Goal: Navigation & Orientation: Find specific page/section

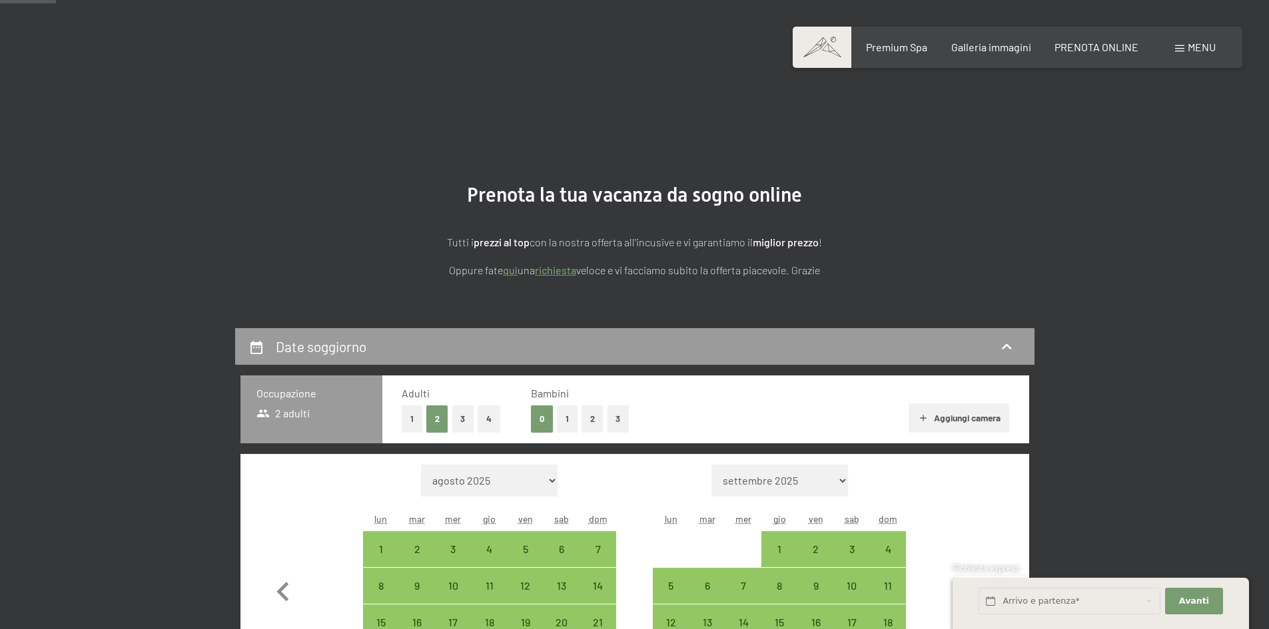
select select "2025-12-01"
select select "2026-01-01"
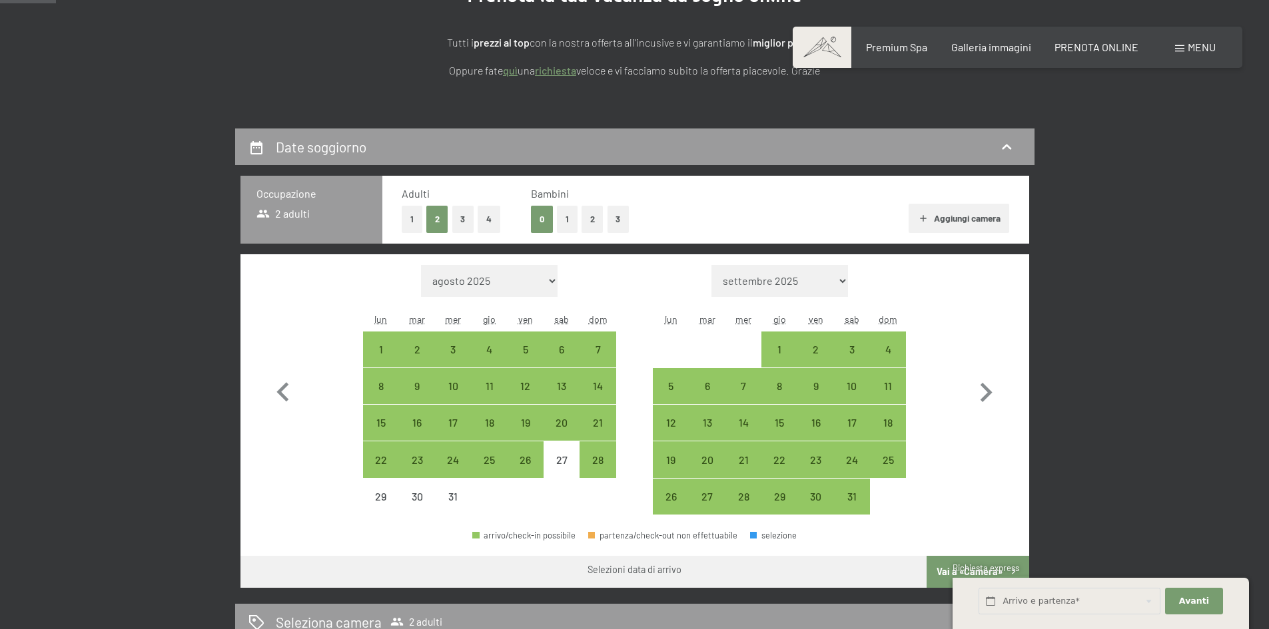
drag, startPoint x: 1181, startPoint y: 37, endPoint x: 1181, endPoint y: 51, distance: 14.0
click at [1181, 49] on div "Prenotazione Richiesta Premium Spa Galleria immagini PRENOTA ONLINE Menu DE IT …" at bounding box center [1017, 47] width 396 height 15
click at [1181, 53] on div "Menu" at bounding box center [1195, 47] width 41 height 15
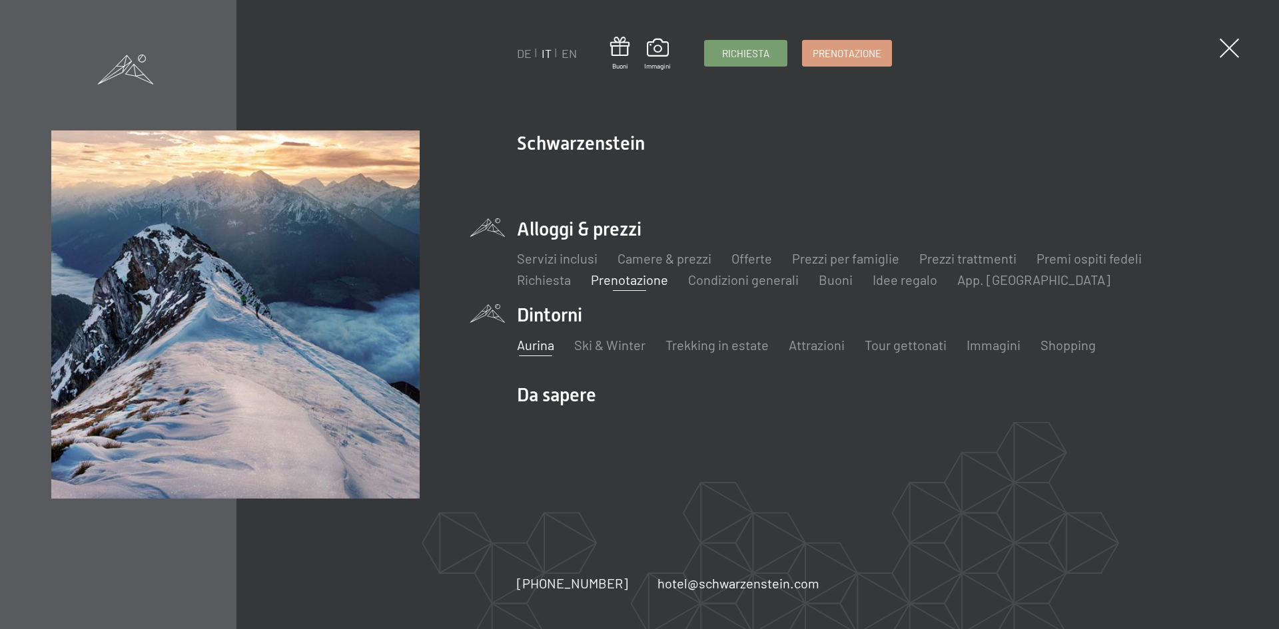
click at [532, 345] on link "Aurina" at bounding box center [535, 345] width 37 height 16
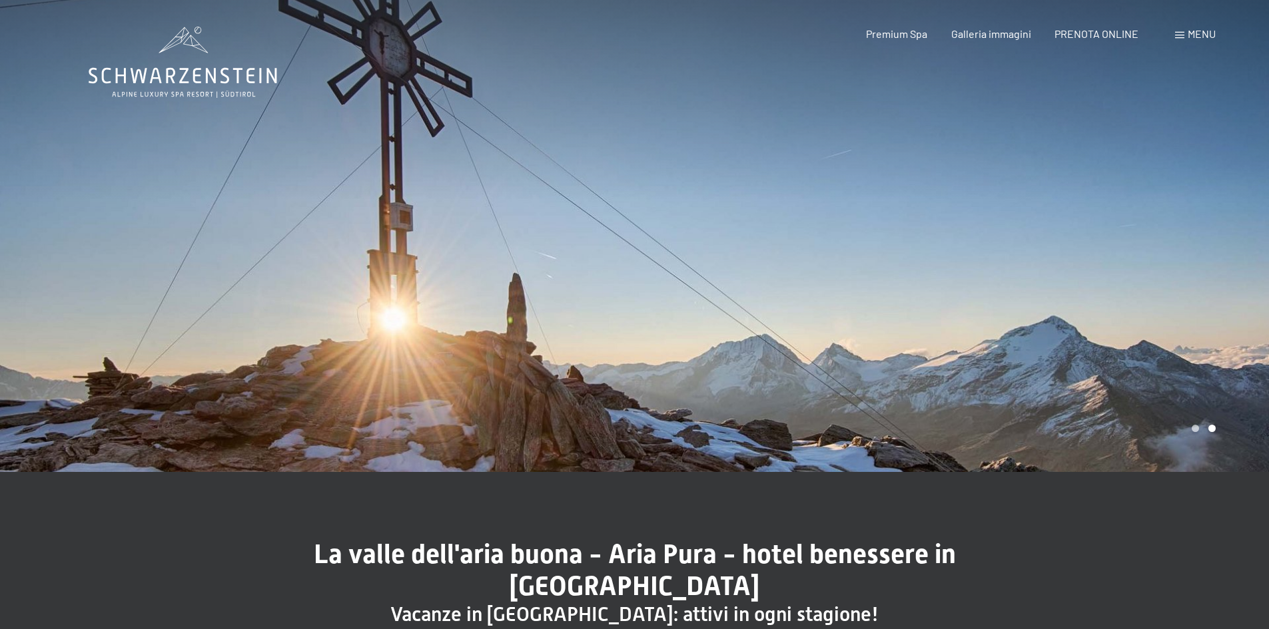
click at [1212, 392] on div at bounding box center [952, 236] width 635 height 472
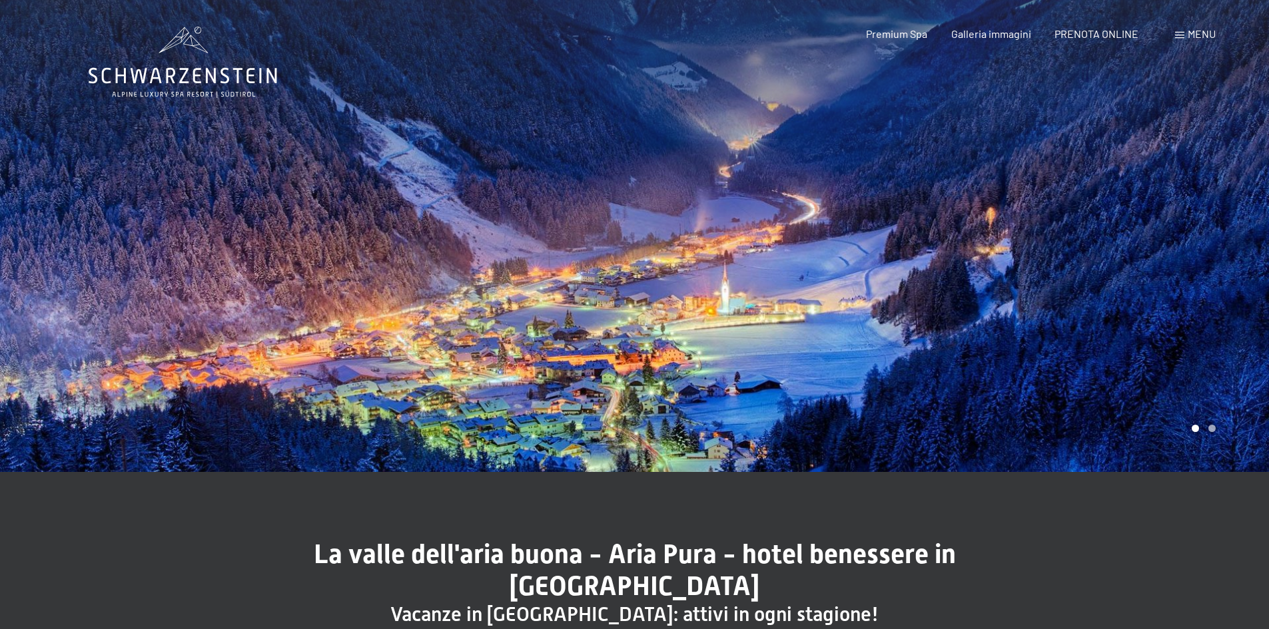
click at [1199, 380] on div at bounding box center [952, 236] width 635 height 472
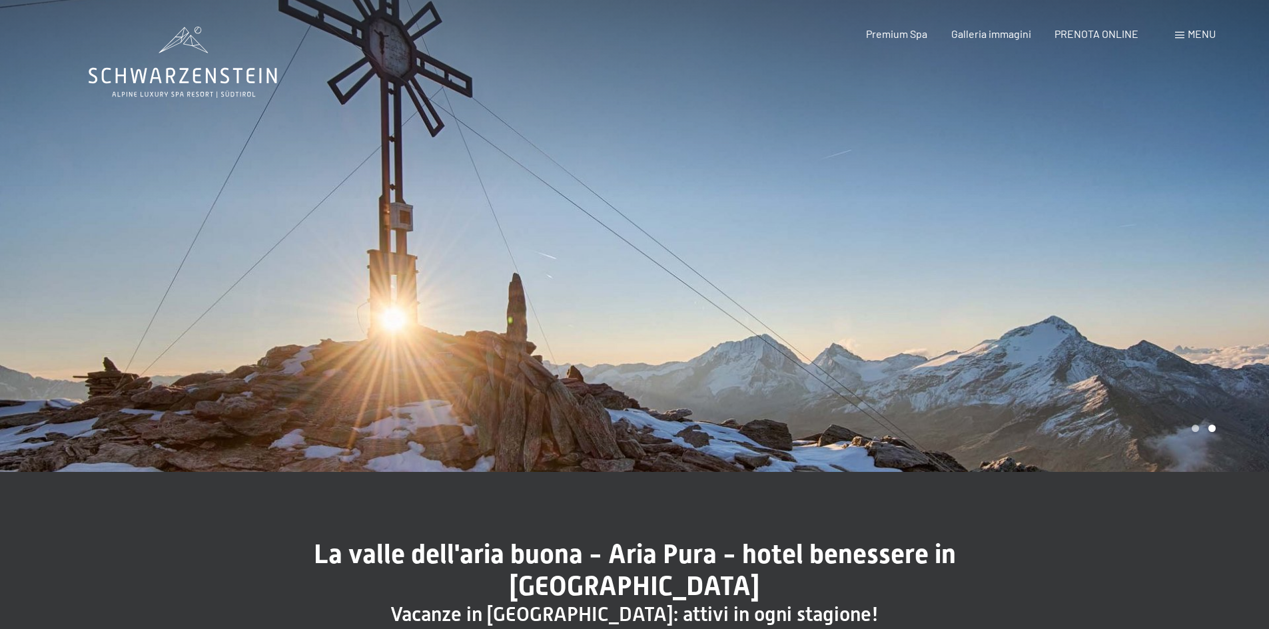
click at [1199, 380] on div at bounding box center [952, 236] width 635 height 472
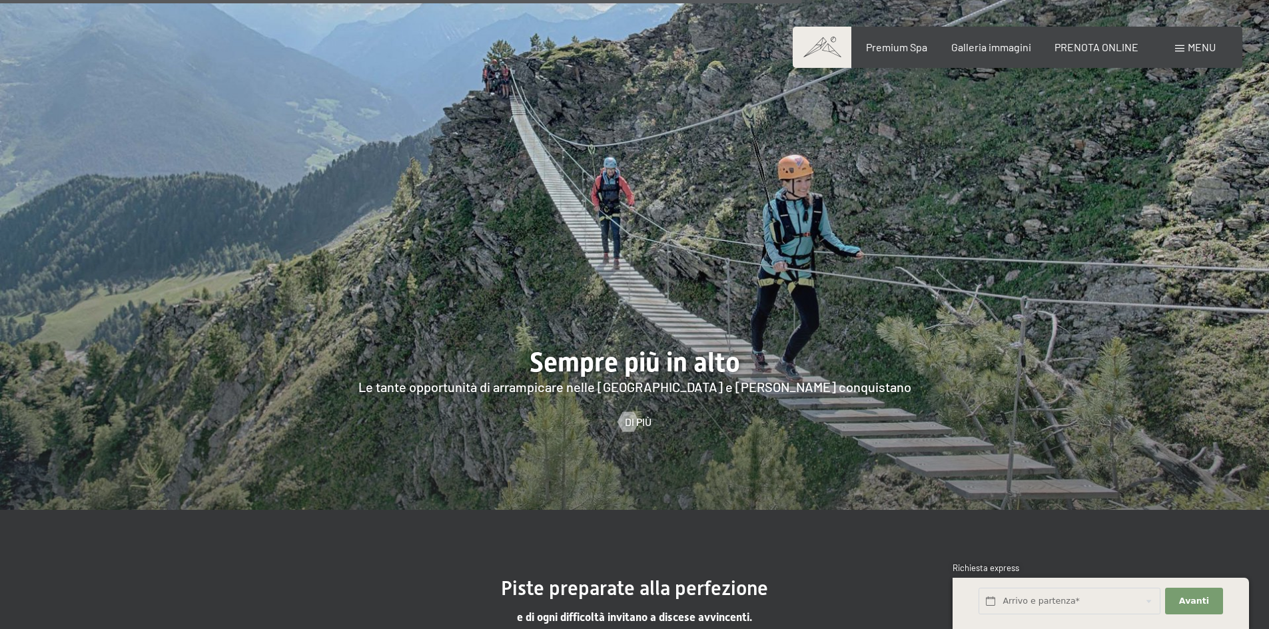
scroll to position [2465, 0]
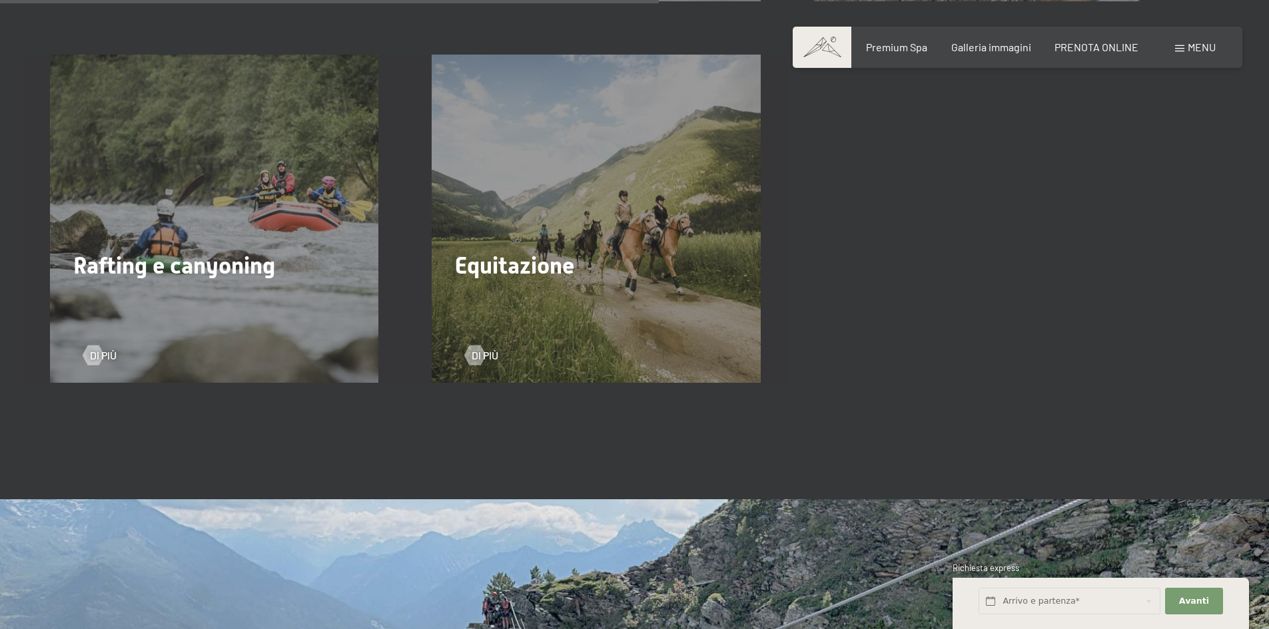
click at [1188, 41] on span "Menu" at bounding box center [1202, 47] width 28 height 13
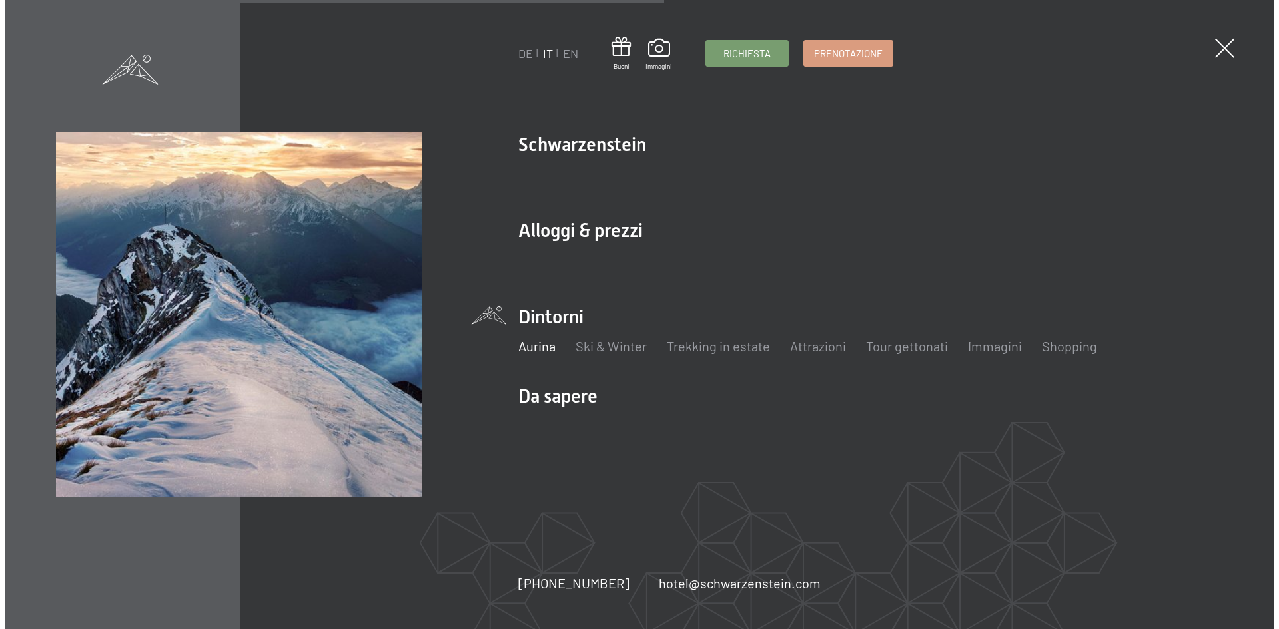
scroll to position [2471, 0]
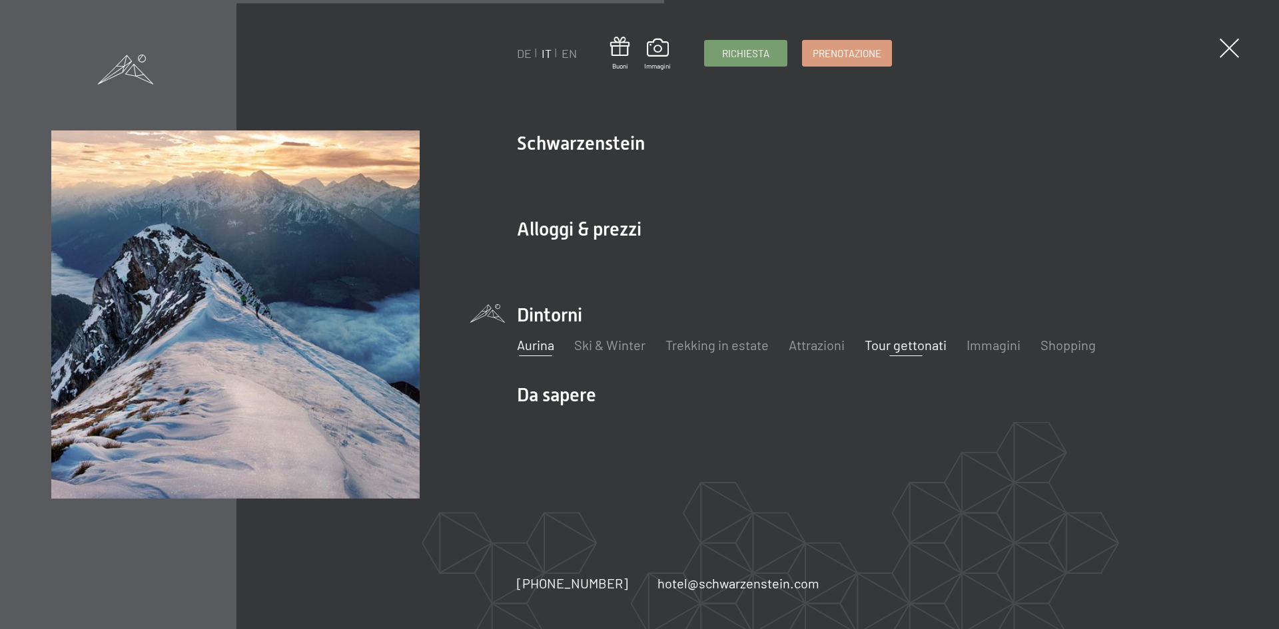
click at [899, 344] on link "Tour gettonati" at bounding box center [906, 345] width 82 height 16
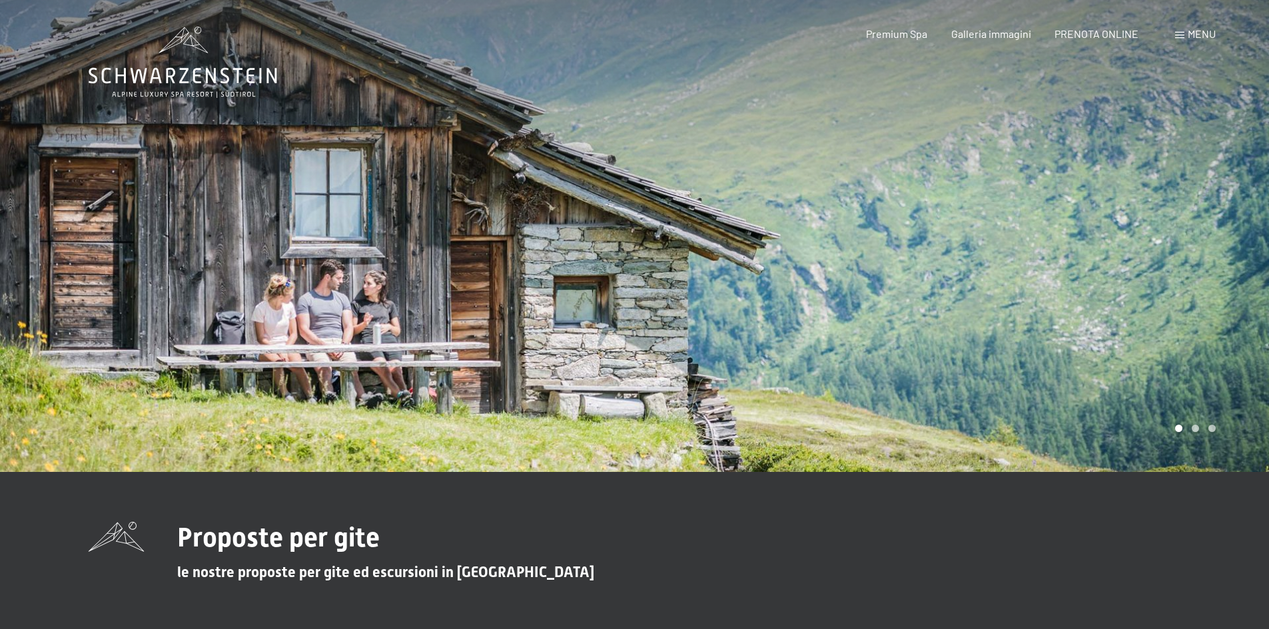
click at [1194, 256] on div at bounding box center [952, 236] width 635 height 472
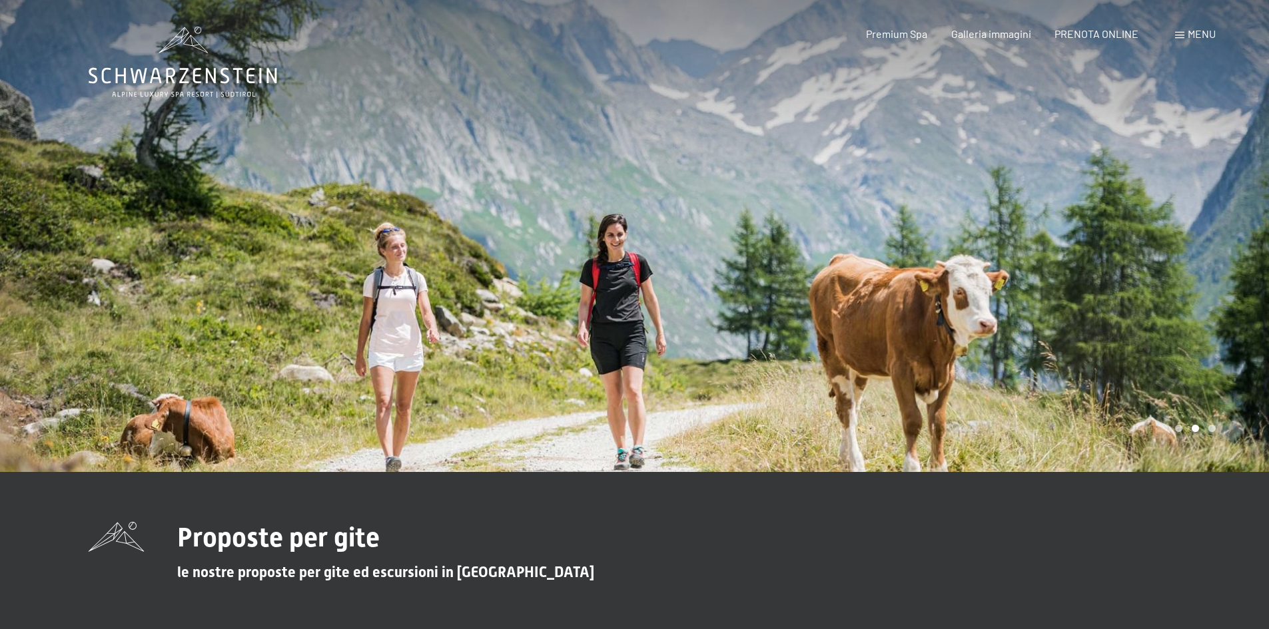
click at [1194, 256] on div at bounding box center [952, 236] width 635 height 472
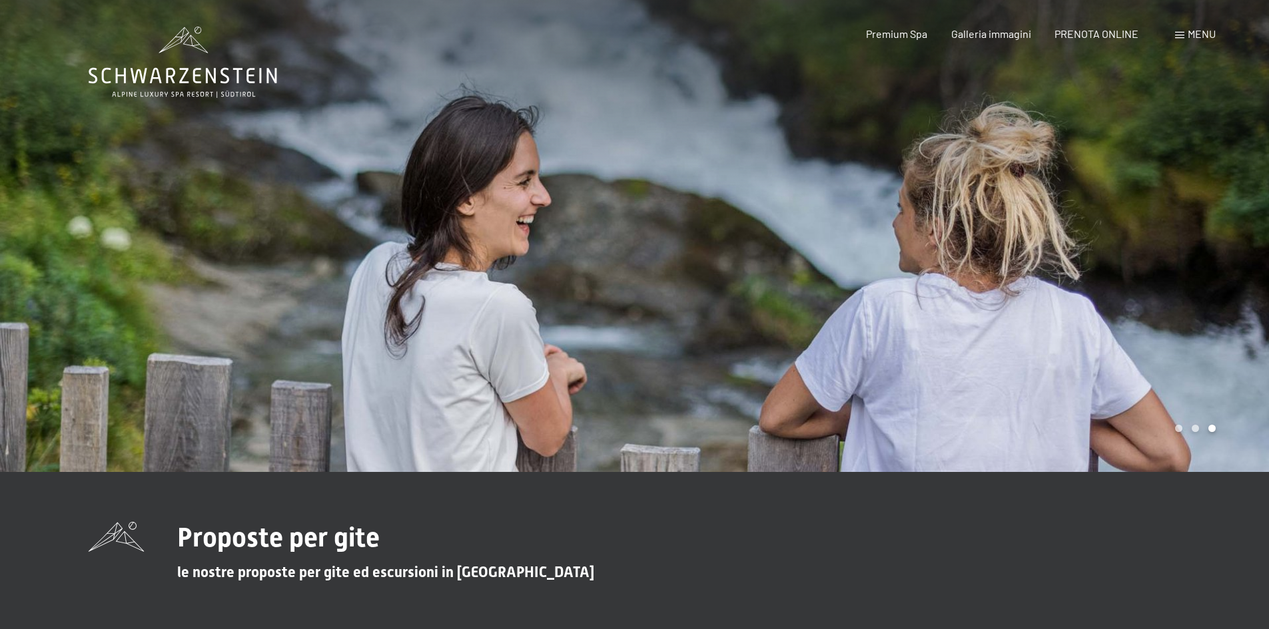
click at [1194, 256] on div at bounding box center [952, 236] width 635 height 472
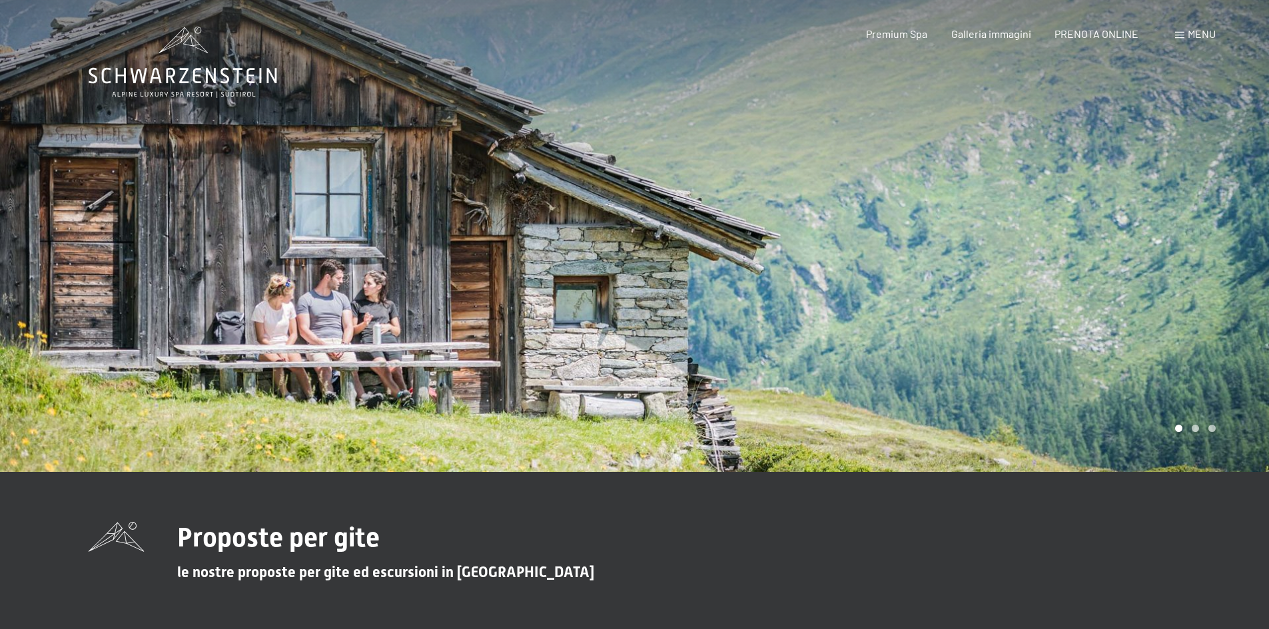
click at [1194, 256] on div at bounding box center [952, 236] width 635 height 472
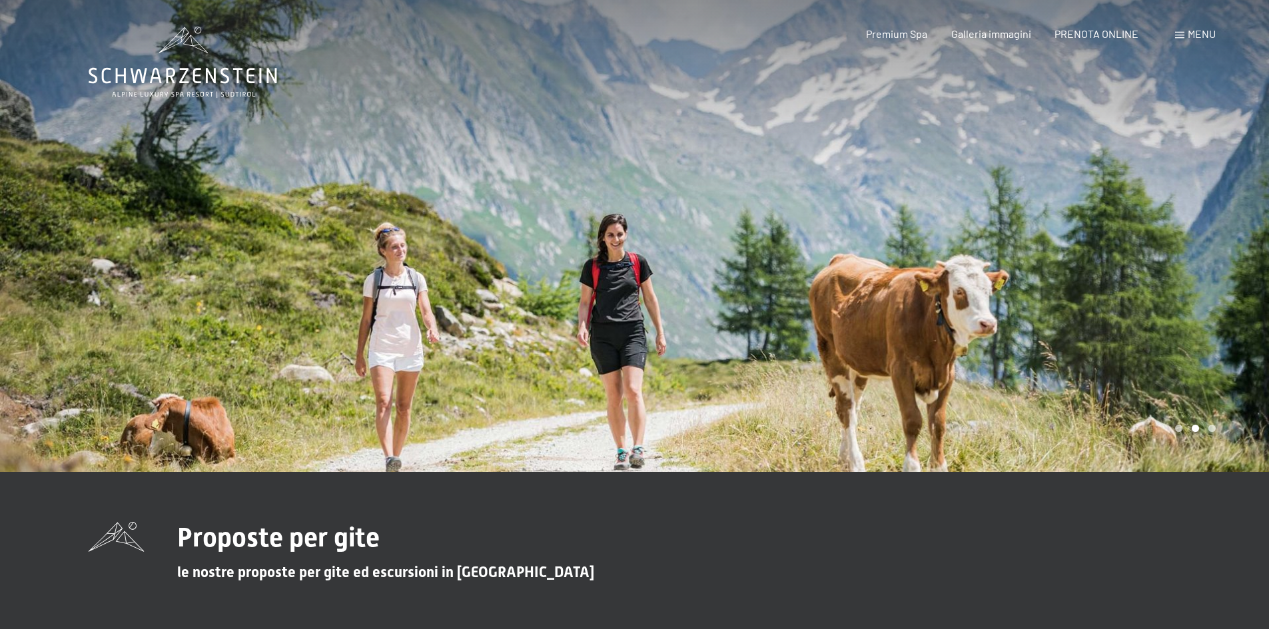
click at [1194, 256] on div at bounding box center [952, 236] width 635 height 472
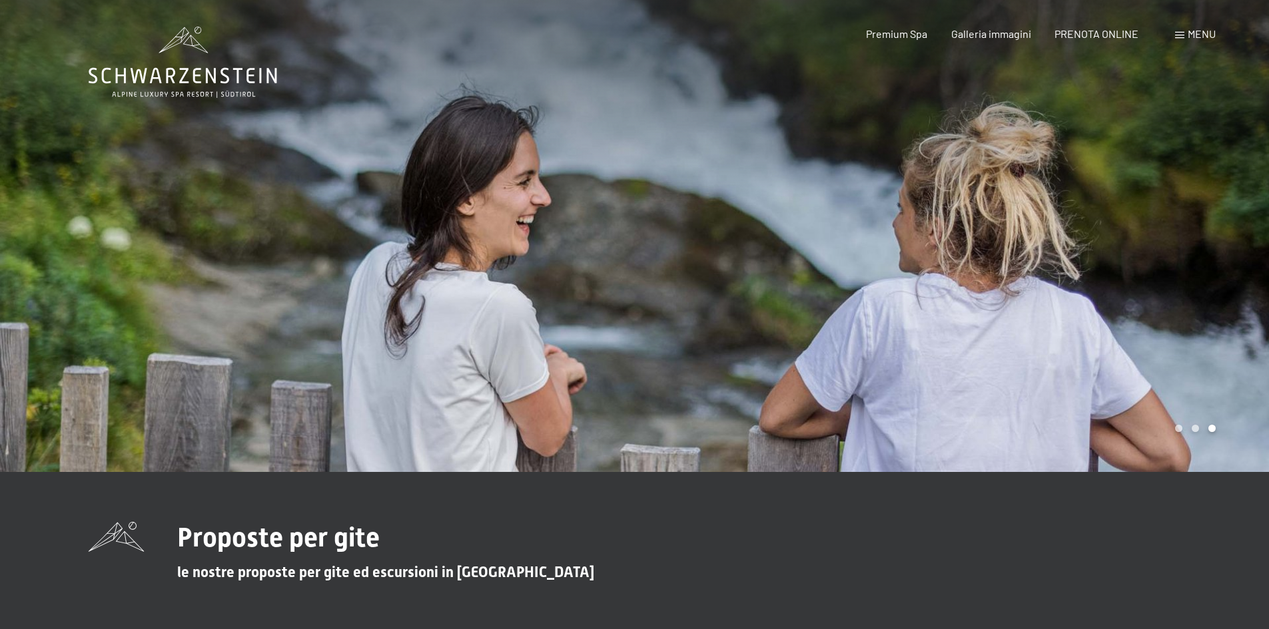
click at [1194, 256] on div at bounding box center [952, 236] width 635 height 472
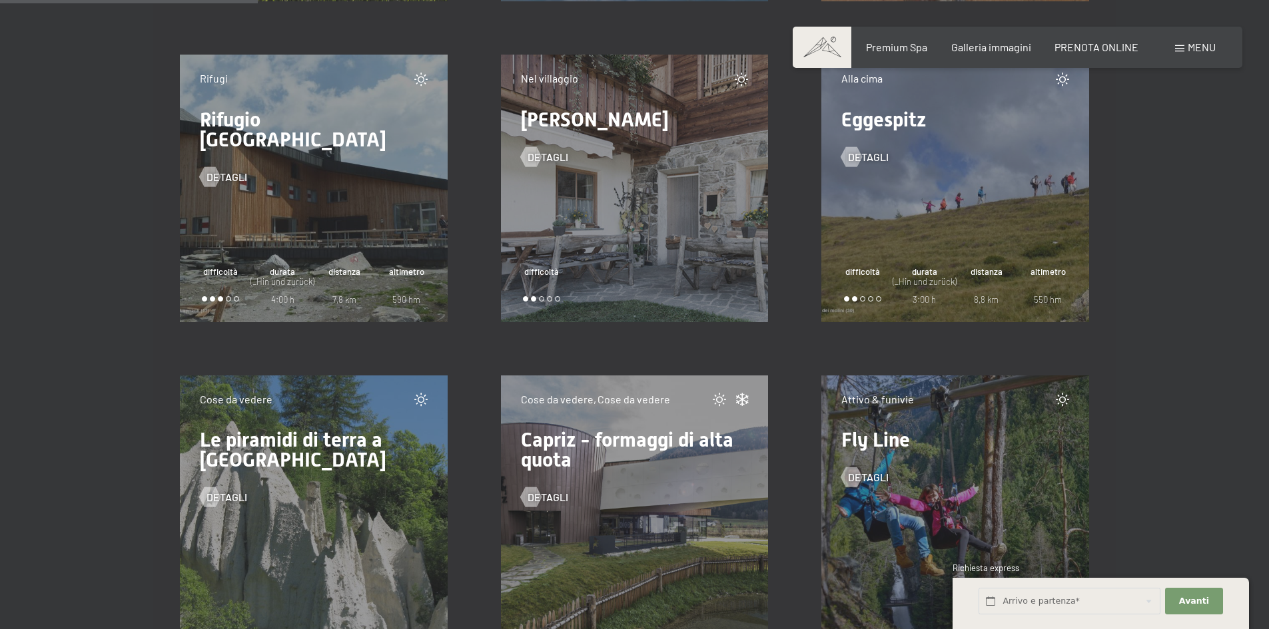
scroll to position [5062, 0]
